Goal: Task Accomplishment & Management: Use online tool/utility

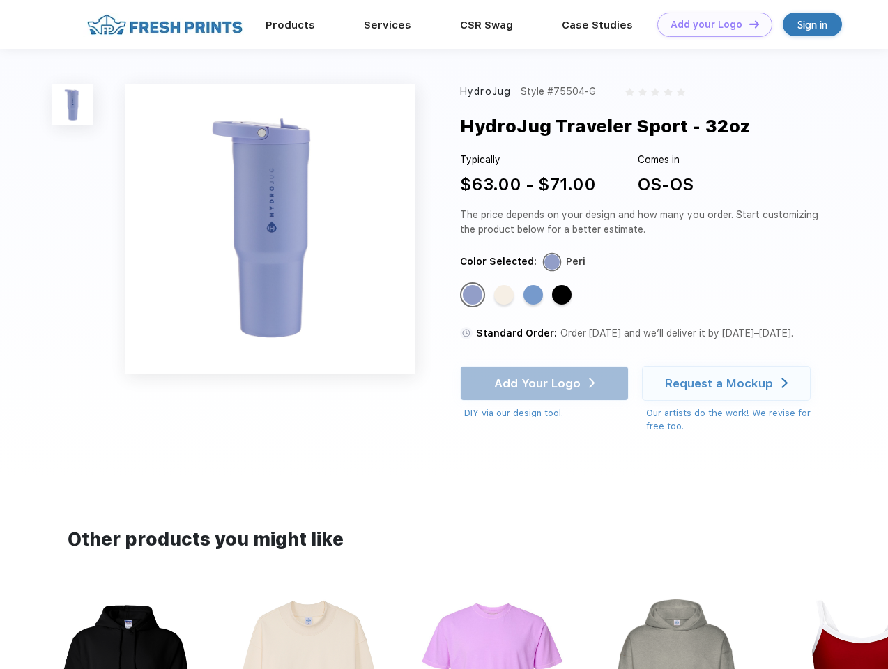
click at [710, 24] on link "Add your Logo Design Tool" at bounding box center [714, 25] width 115 height 24
click at [0, 0] on div "Design Tool" at bounding box center [0, 0] width 0 height 0
click at [748, 24] on link "Add your Logo Design Tool" at bounding box center [714, 25] width 115 height 24
click at [73, 105] on img at bounding box center [72, 104] width 41 height 41
click at [474, 296] on div "Standard Color" at bounding box center [473, 295] width 20 height 20
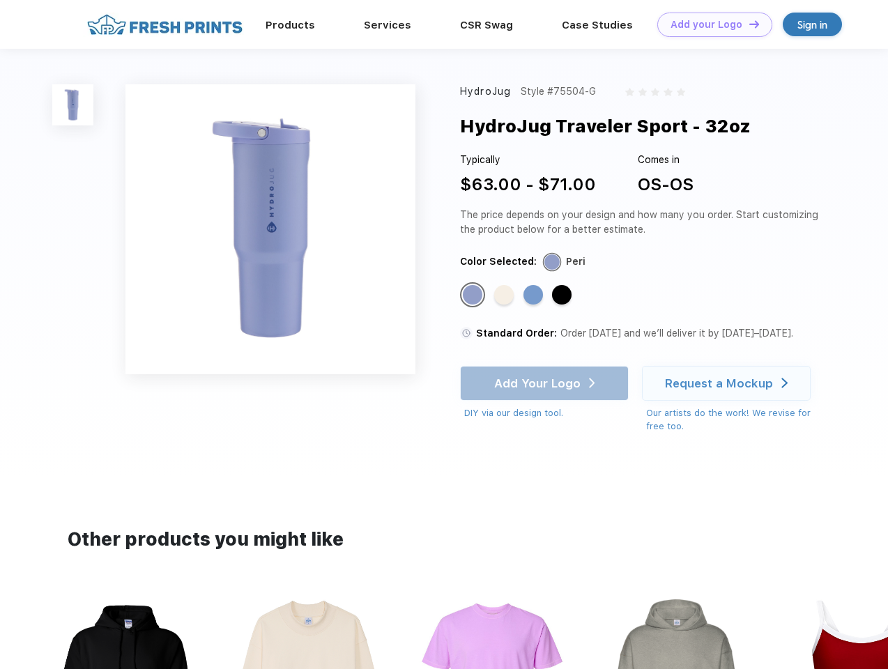
click at [505, 296] on div "Standard Color" at bounding box center [504, 295] width 20 height 20
click at [535, 296] on div "Standard Color" at bounding box center [533, 295] width 20 height 20
click at [563, 296] on div "Standard Color" at bounding box center [562, 295] width 20 height 20
click at [546, 383] on div "Add Your Logo DIY via our design tool. Ah shoot! This product isn't up in our d…" at bounding box center [544, 393] width 169 height 54
click at [728, 383] on div "Request a Mockup" at bounding box center [719, 383] width 108 height 14
